Goal: Navigation & Orientation: Find specific page/section

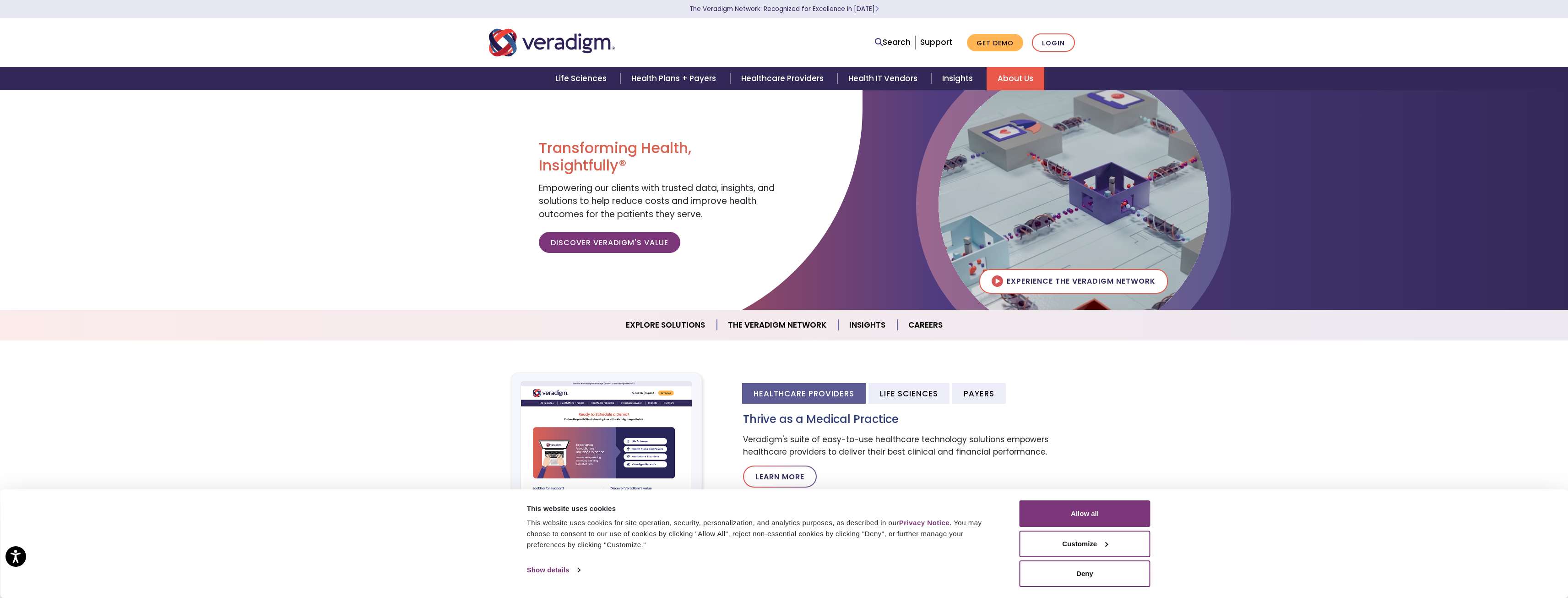
click at [1010, 82] on link "About Us" at bounding box center [1015, 79] width 58 height 23
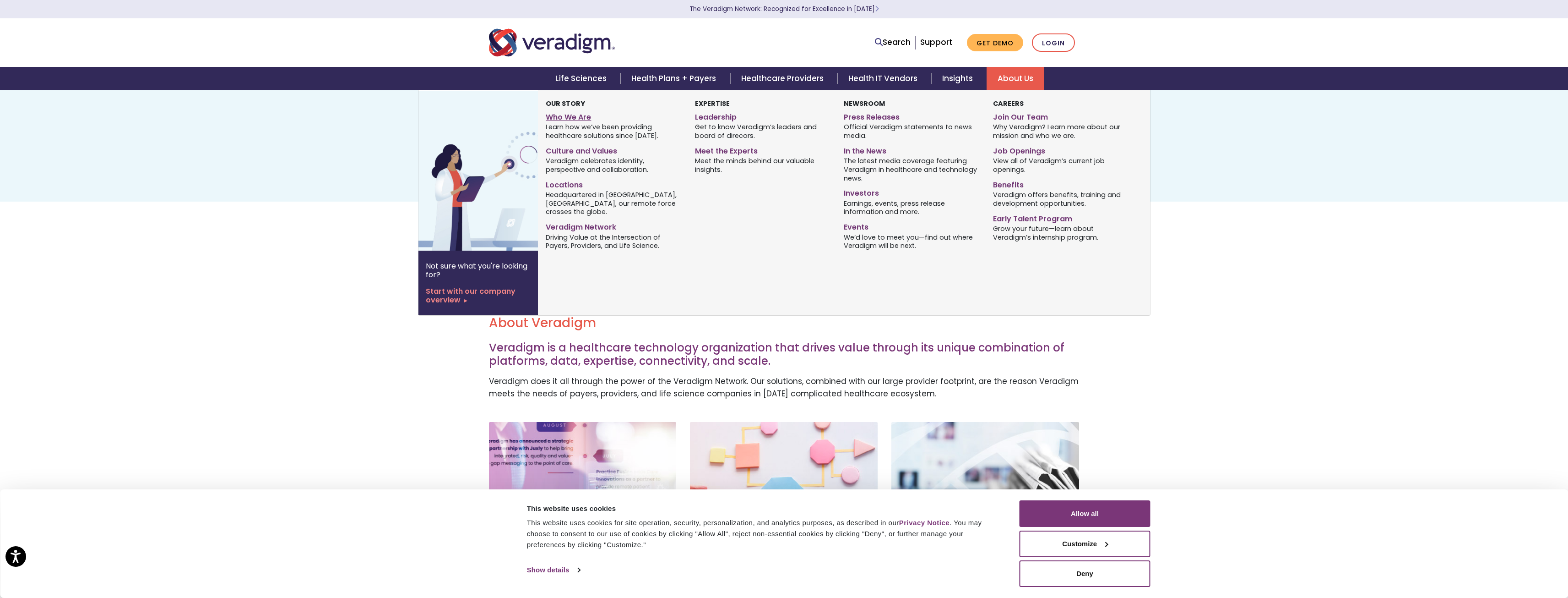
click at [554, 117] on link "Who We Are" at bounding box center [614, 116] width 135 height 13
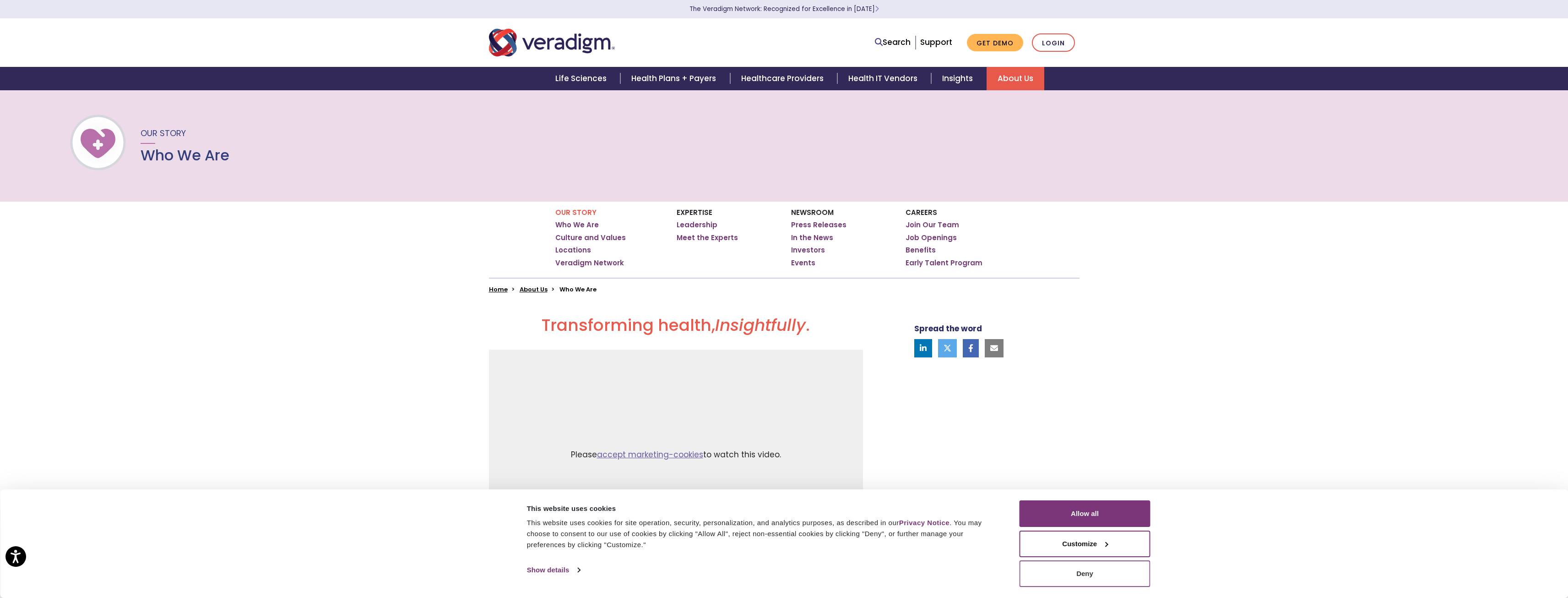
click at [1065, 577] on button "Deny" at bounding box center [1085, 574] width 131 height 27
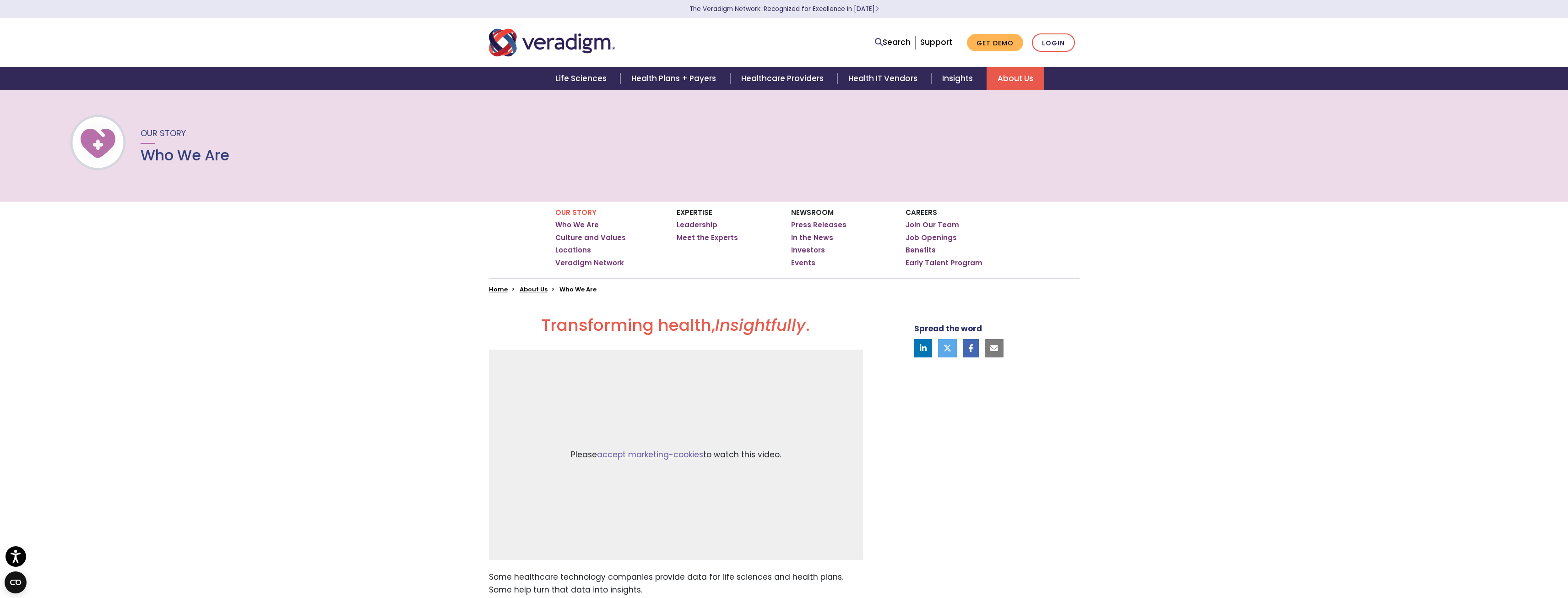
click at [695, 227] on link "Leadership" at bounding box center [697, 225] width 41 height 9
